Goal: Information Seeking & Learning: Find specific fact

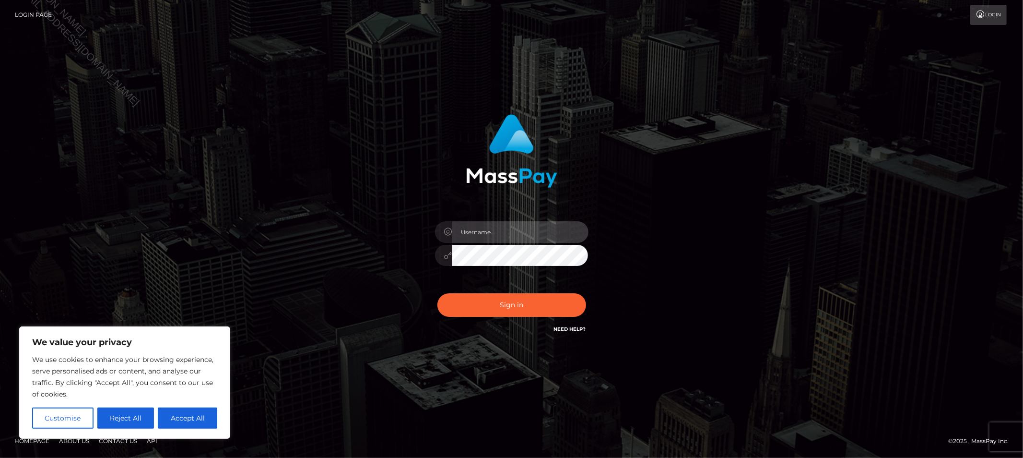
click at [483, 233] on input "text" at bounding box center [520, 232] width 136 height 22
type input "Allyssa"
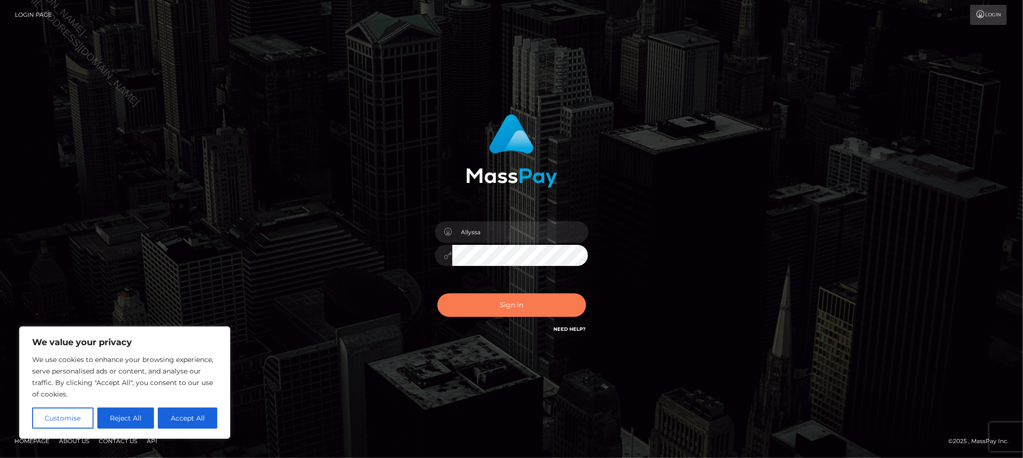
click at [461, 301] on button "Sign in" at bounding box center [512, 305] width 149 height 24
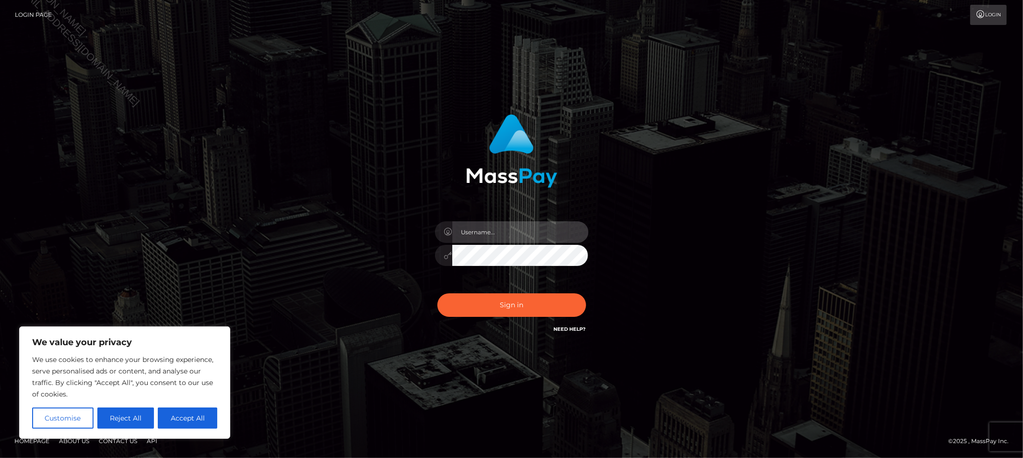
click at [499, 233] on input "text" at bounding box center [520, 232] width 136 height 22
type input "Allyssa"
click at [499, 324] on div "Sign in Need Help?" at bounding box center [512, 308] width 168 height 43
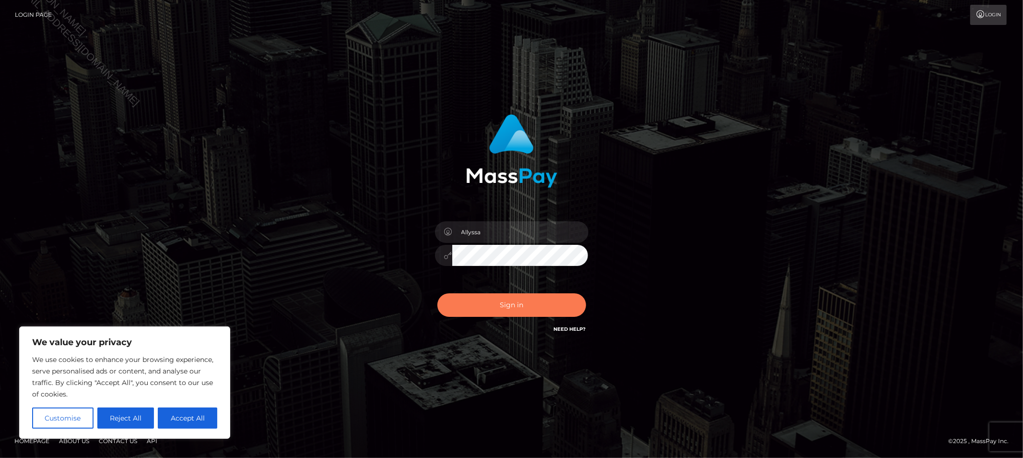
click at [502, 311] on button "Sign in" at bounding box center [512, 305] width 149 height 24
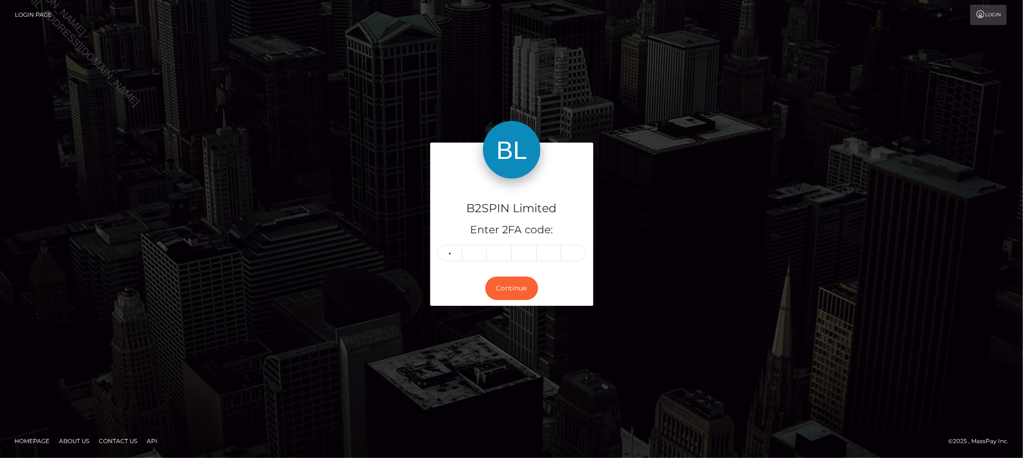
type input "1"
type input "3"
type input "9"
type input "5"
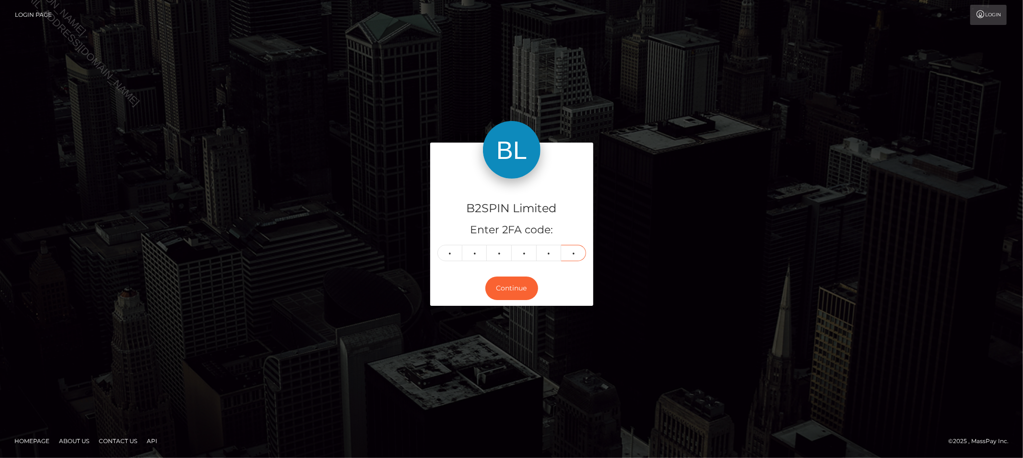
type input "9"
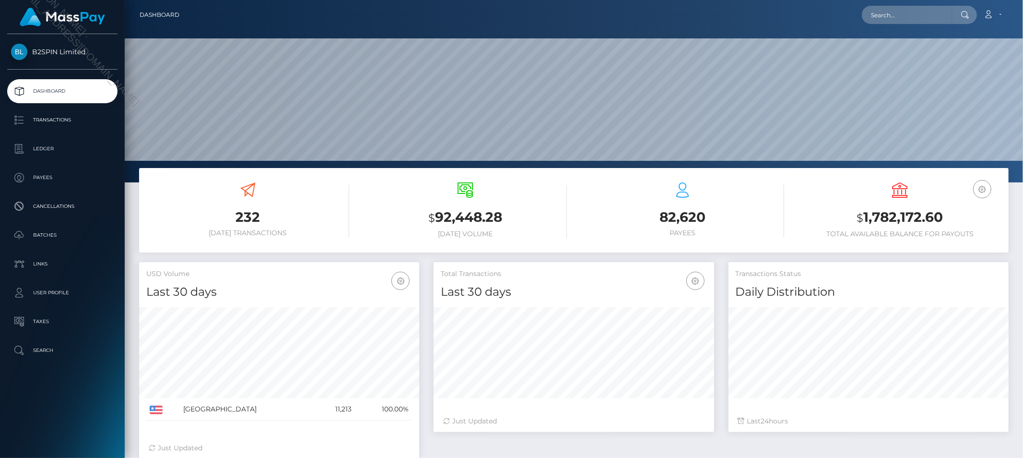
scroll to position [170, 280]
click at [895, 17] on input "text" at bounding box center [907, 15] width 90 height 18
paste input "4a7430a8-b6b9-44f0-9080-e8a5695bde56"
type input "4a7430a8-b6b9-44f0-9080-e8a5695bde56"
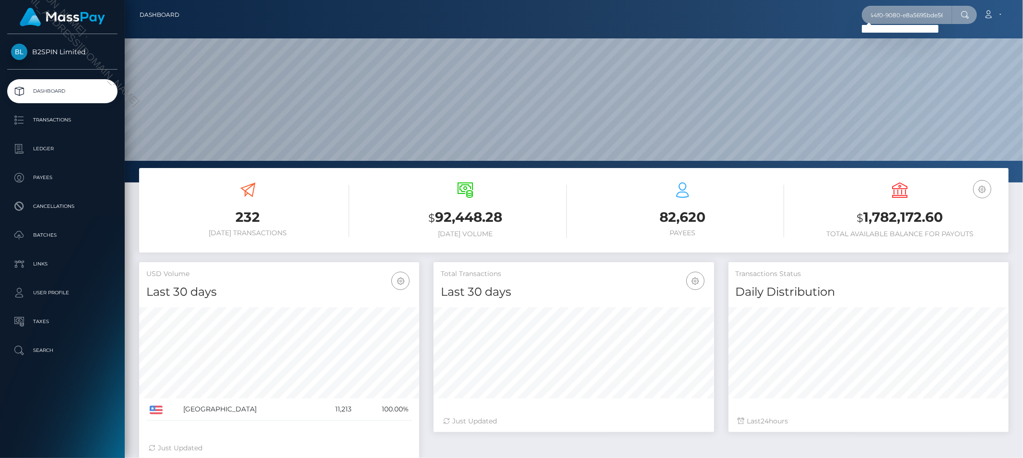
scroll to position [0, 0]
click at [951, 15] on input "4a7430a8-b6b9-44f0-9080-e8a5695bde56" at bounding box center [907, 15] width 90 height 18
paste input "3620413"
click at [922, 13] on input "3620413" at bounding box center [907, 15] width 90 height 18
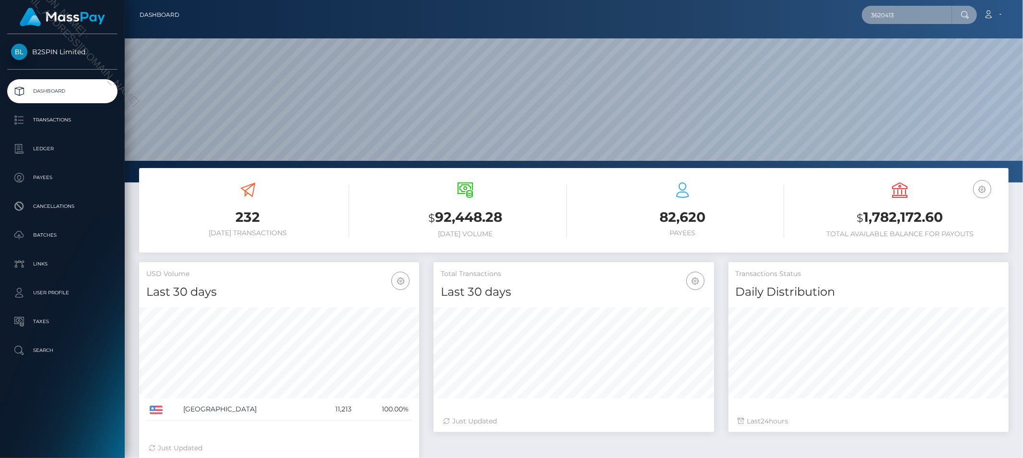
paste input "938240665"
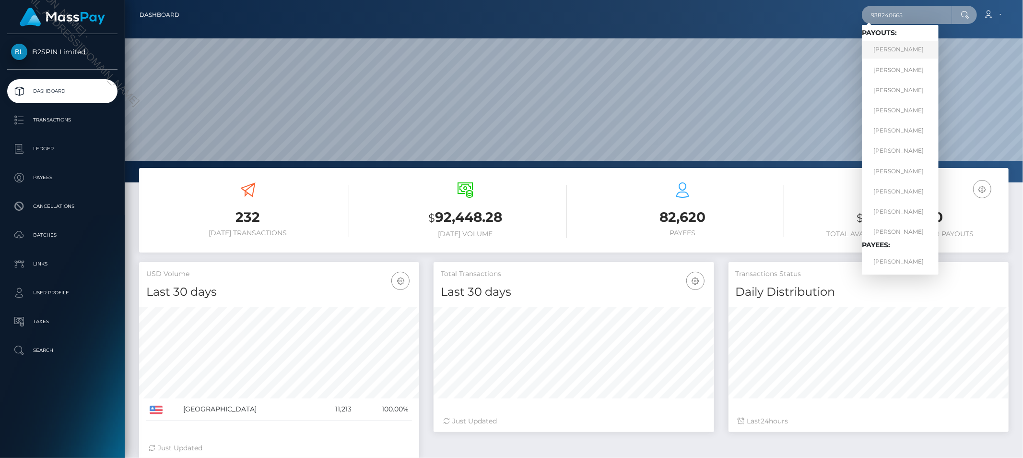
type input "938240665"
click at [909, 48] on link "[PERSON_NAME]" at bounding box center [900, 50] width 77 height 18
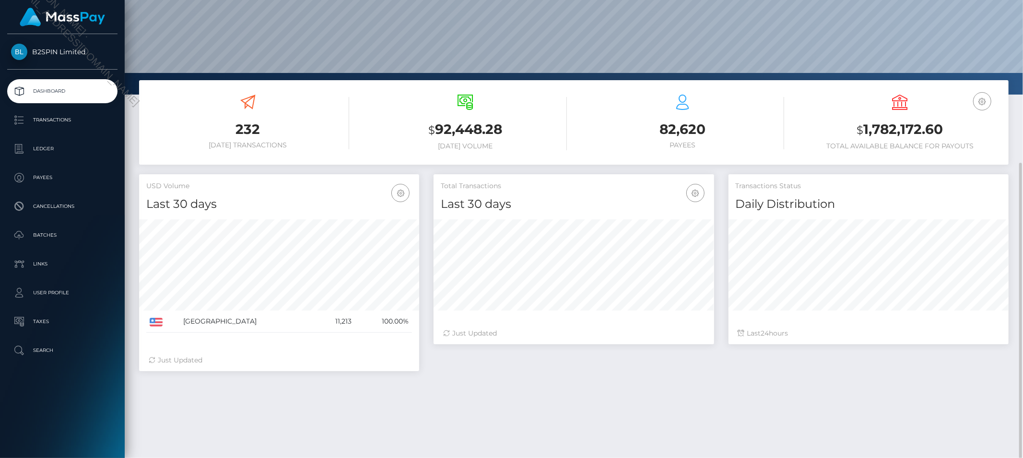
scroll to position [142, 0]
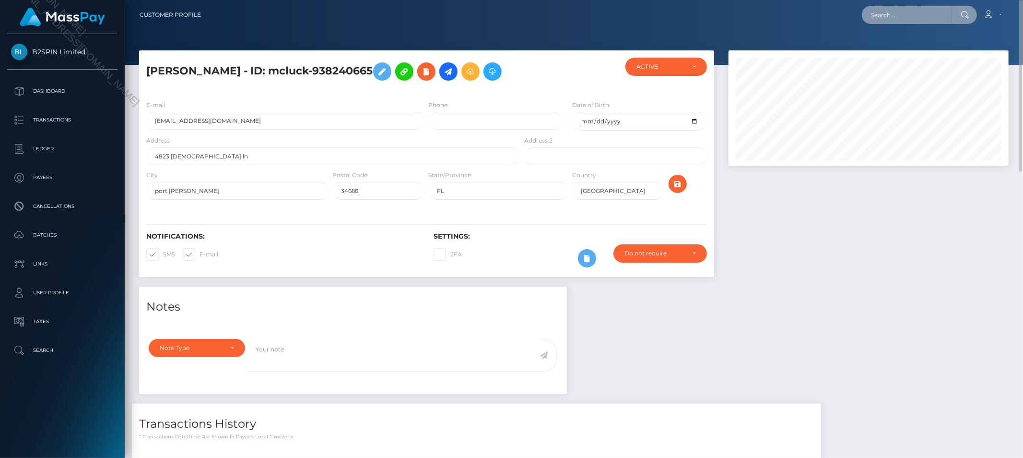
click at [896, 21] on input "text" at bounding box center [907, 15] width 90 height 18
paste input "[EMAIL_ADDRESS][DOMAIN_NAME]"
type input "itsnotafish@hotmail.com"
click at [913, 42] on link "Melissa Crump" at bounding box center [900, 50] width 77 height 18
click at [889, 18] on input "text" at bounding box center [907, 15] width 90 height 18
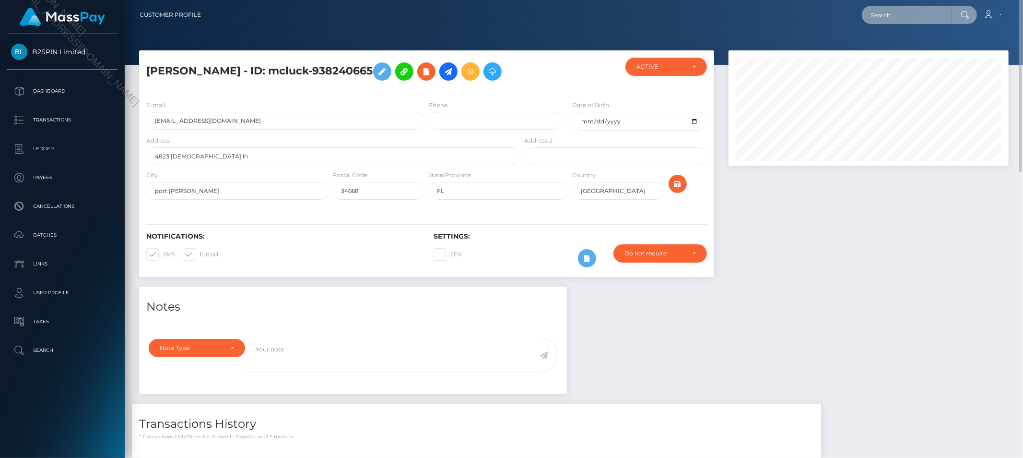
paste input "938240665"
click at [905, 19] on input "938240665" at bounding box center [907, 15] width 90 height 18
paste input "itsnotafish@hotmail.com"
type input "itsnotafish@hotmail.com"
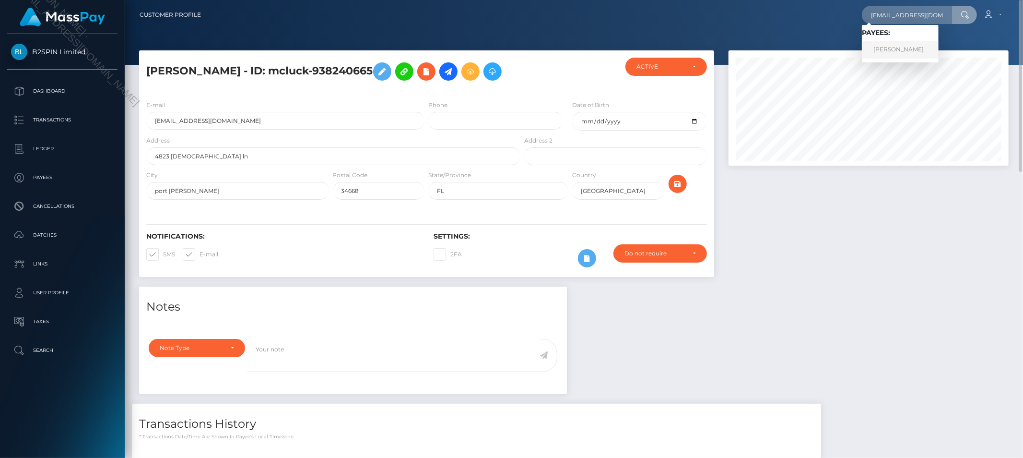
click at [904, 50] on link "Melissa Crump" at bounding box center [900, 50] width 77 height 18
click at [893, 13] on input "text" at bounding box center [907, 15] width 90 height 18
paste input "melissa kay crump"
type input "melissa kay crump"
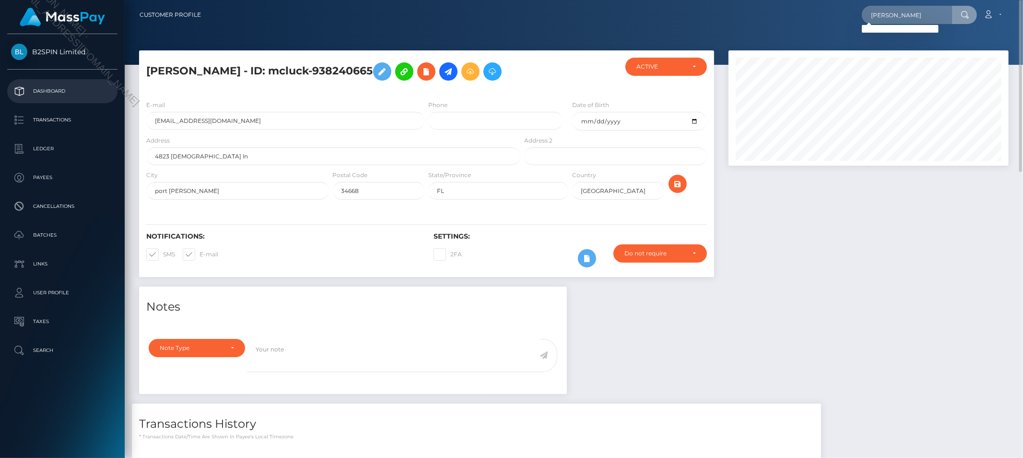
click at [66, 79] on link "Dashboard" at bounding box center [62, 91] width 110 height 24
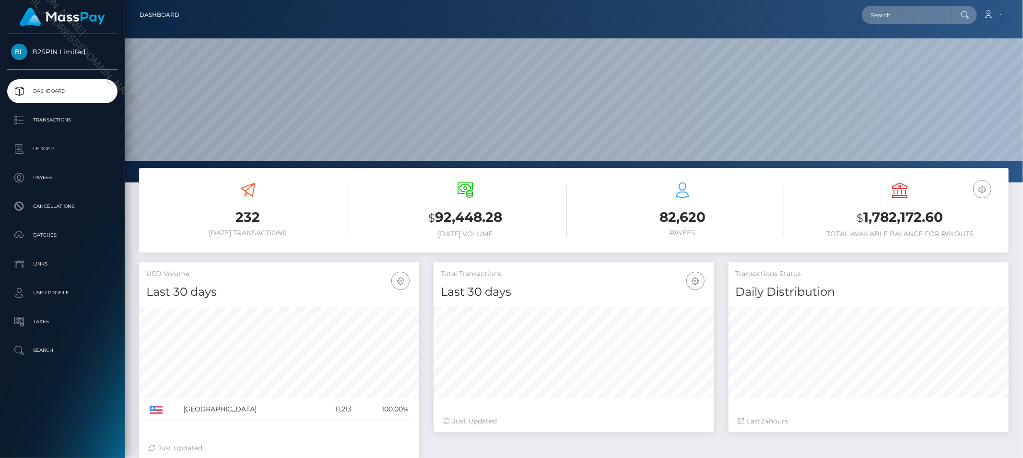
scroll to position [170, 280]
click at [912, 217] on h3 "$ 1,782,172.60" at bounding box center [900, 218] width 203 height 20
copy h3 "1,782,172.60"
